Goal: Task Accomplishment & Management: Use online tool/utility

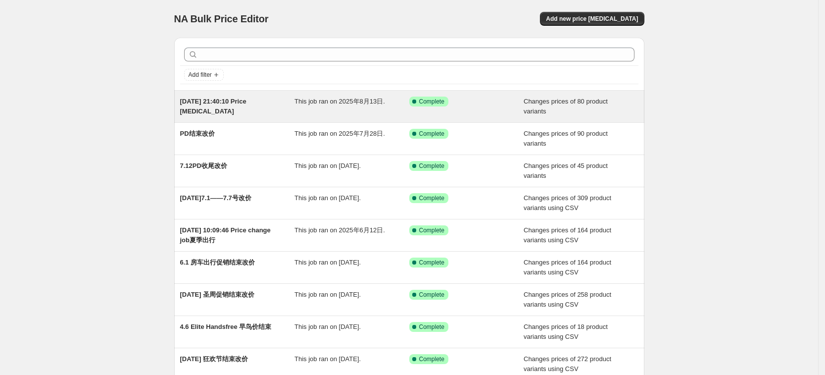
click at [246, 101] on span "[DATE] 21:40:10 Price [MEDICAL_DATA]" at bounding box center [213, 105] width 66 height 17
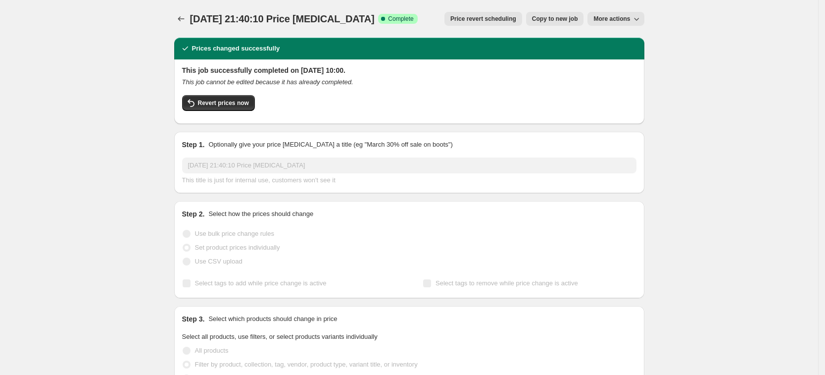
select select "tag"
click at [225, 104] on span "Revert prices now" at bounding box center [223, 103] width 51 height 8
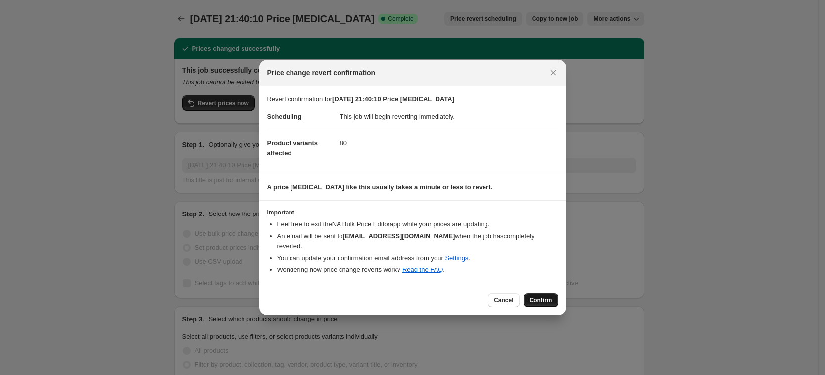
click at [544, 296] on span "Confirm" at bounding box center [540, 300] width 23 height 8
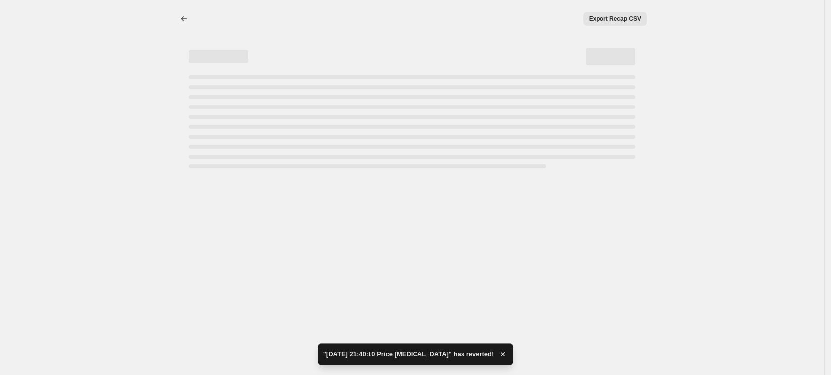
select select "tag"
